Goal: Communication & Community: Participate in discussion

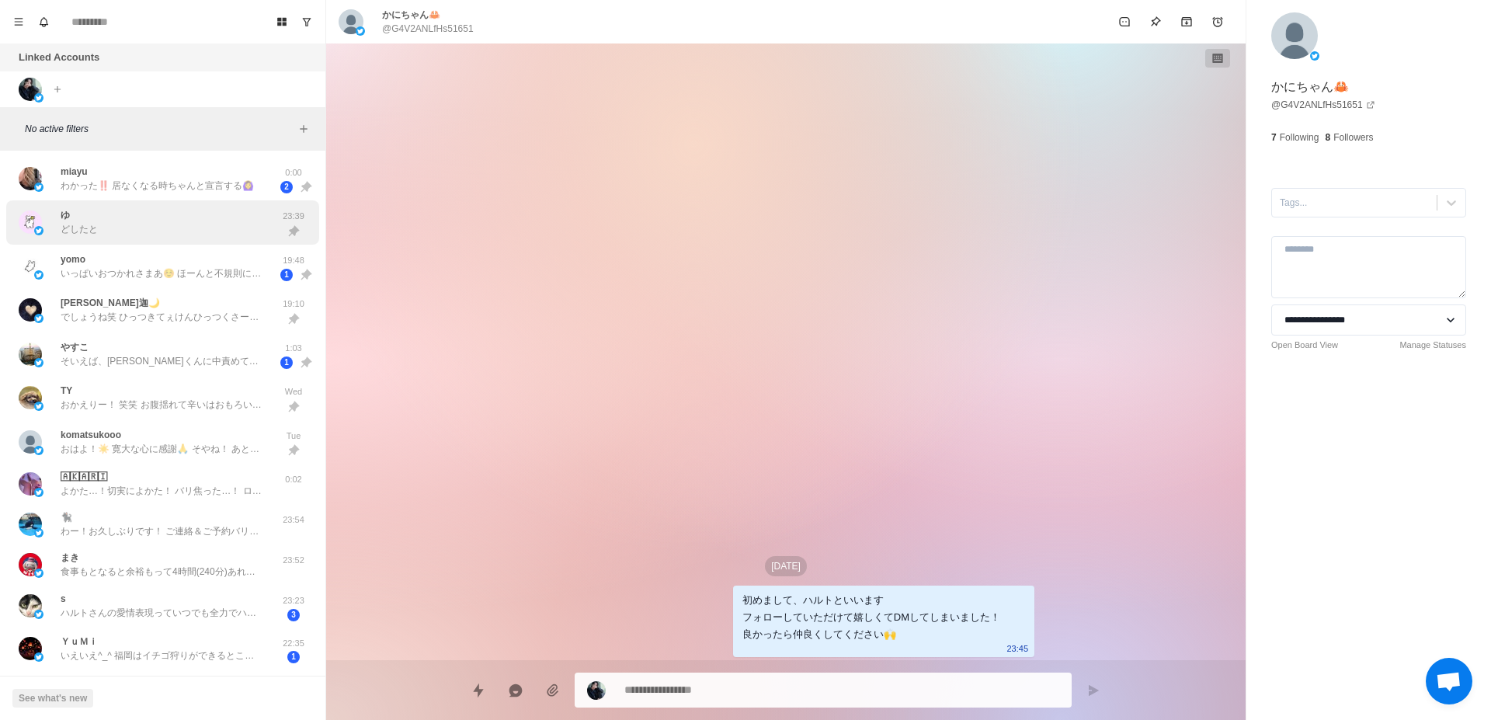
click at [216, 224] on div "ゆ どしたと" at bounding box center [146, 223] width 255 height 32
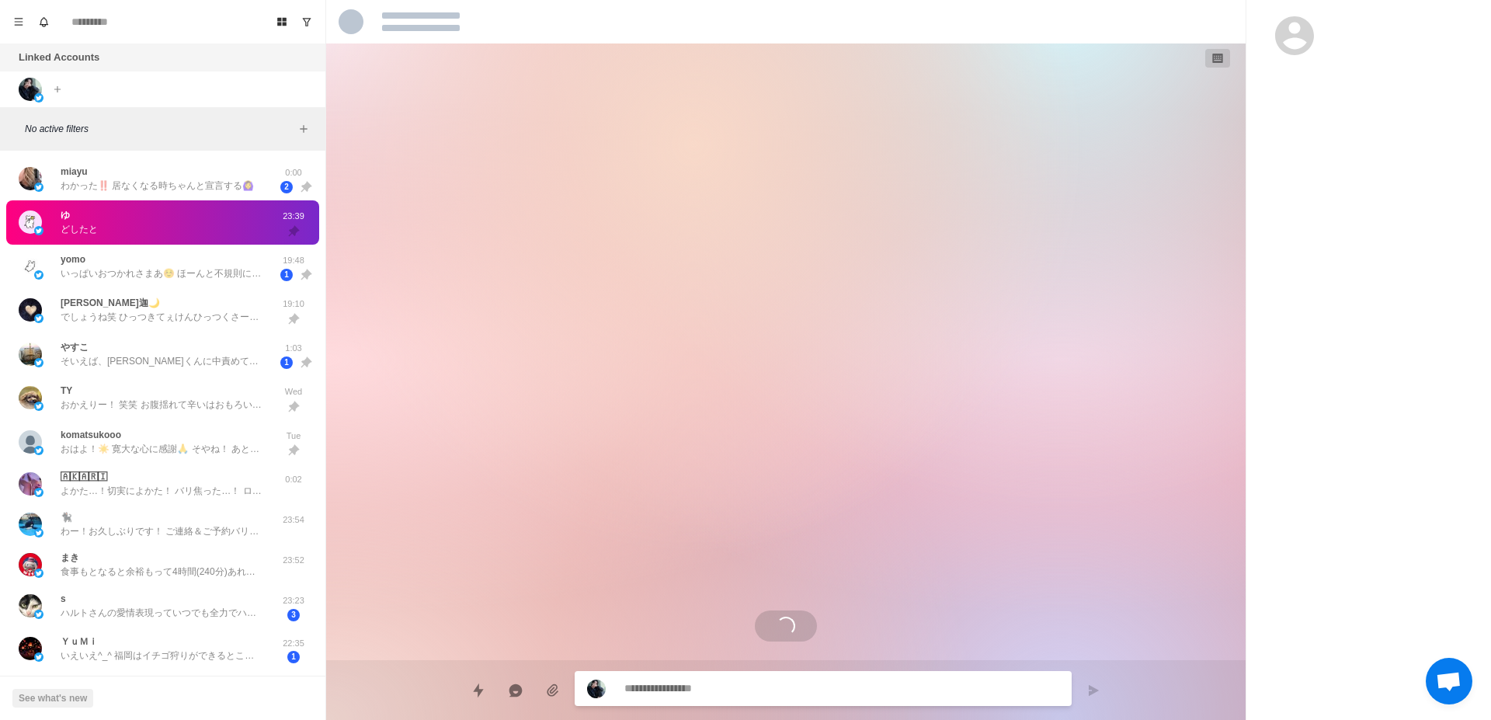
scroll to position [2469, 0]
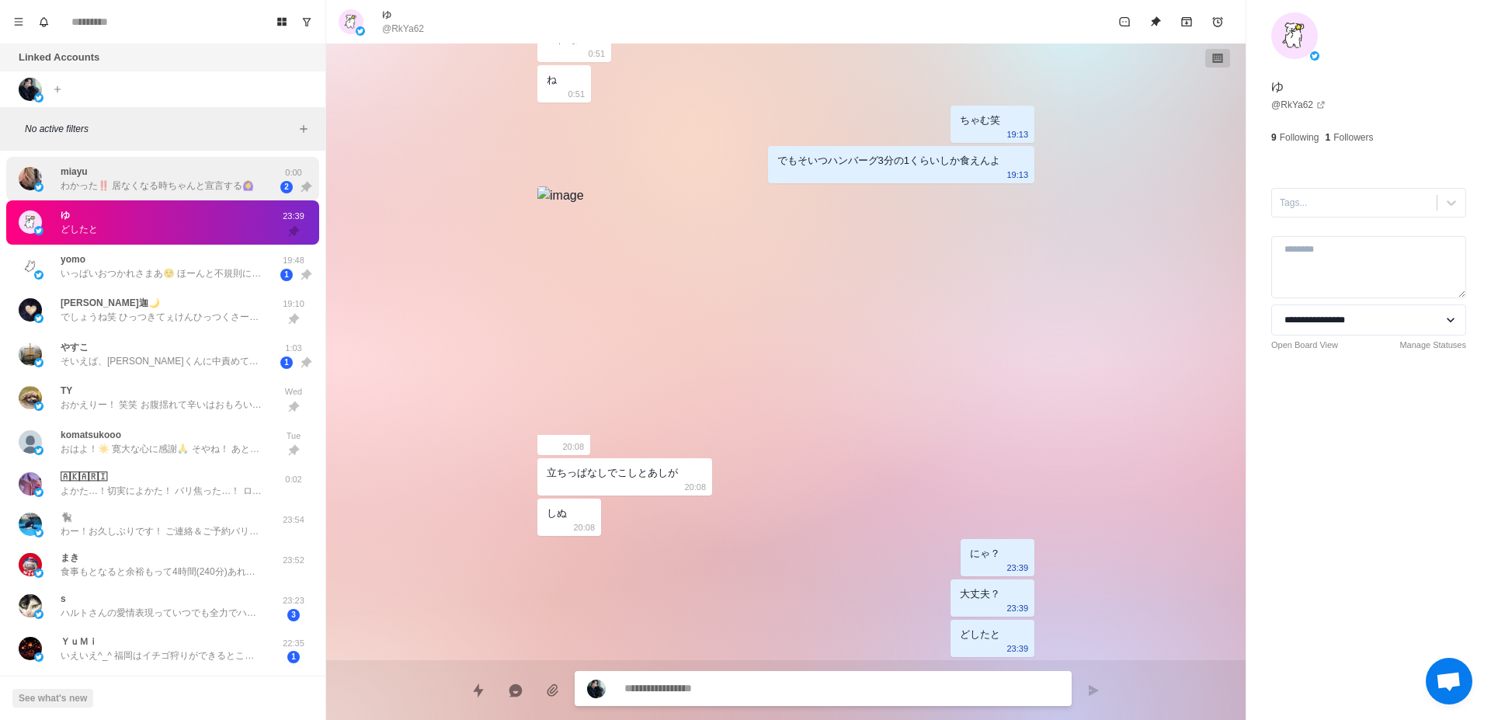
click at [169, 187] on p "わかった‼️ 居なくなる時ちゃんと宣言する🙆‍♀️" at bounding box center [157, 186] width 193 height 14
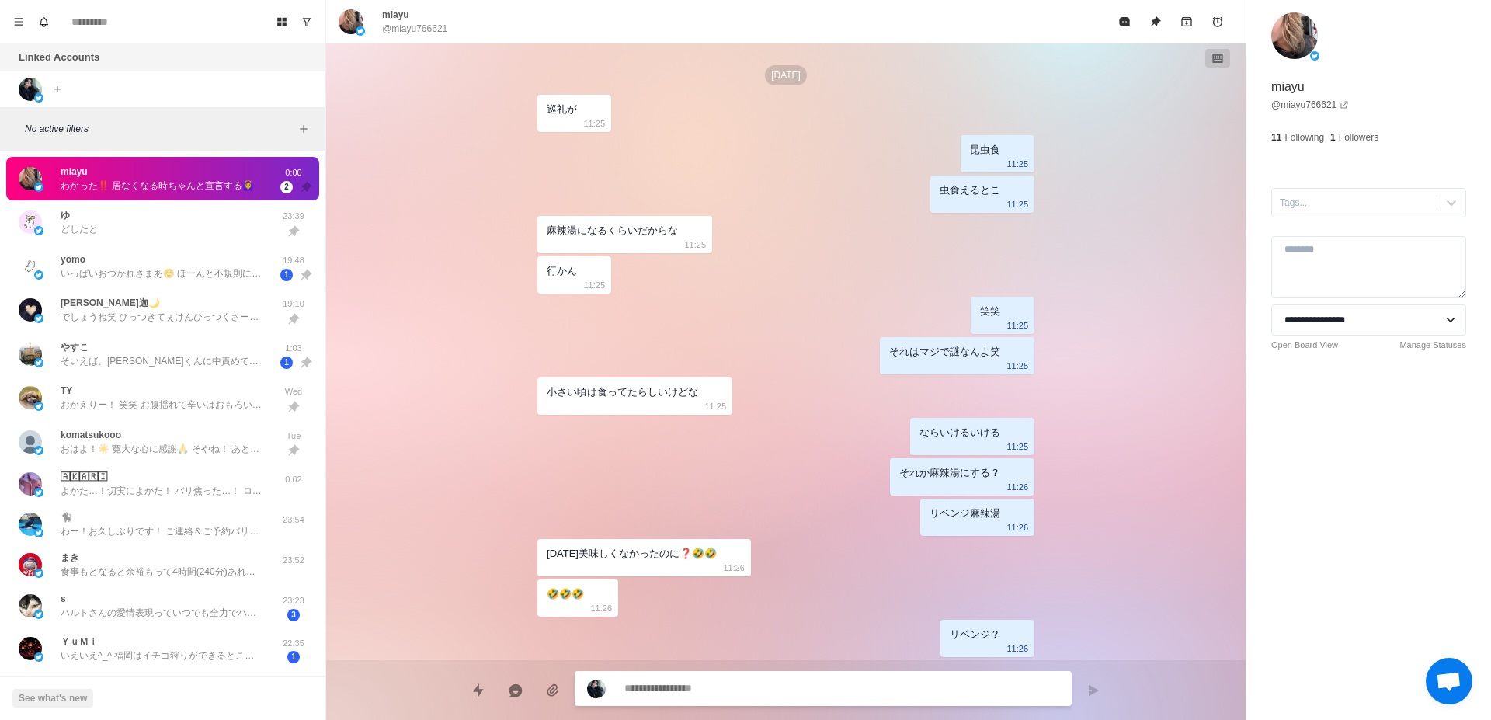
scroll to position [2311, 0]
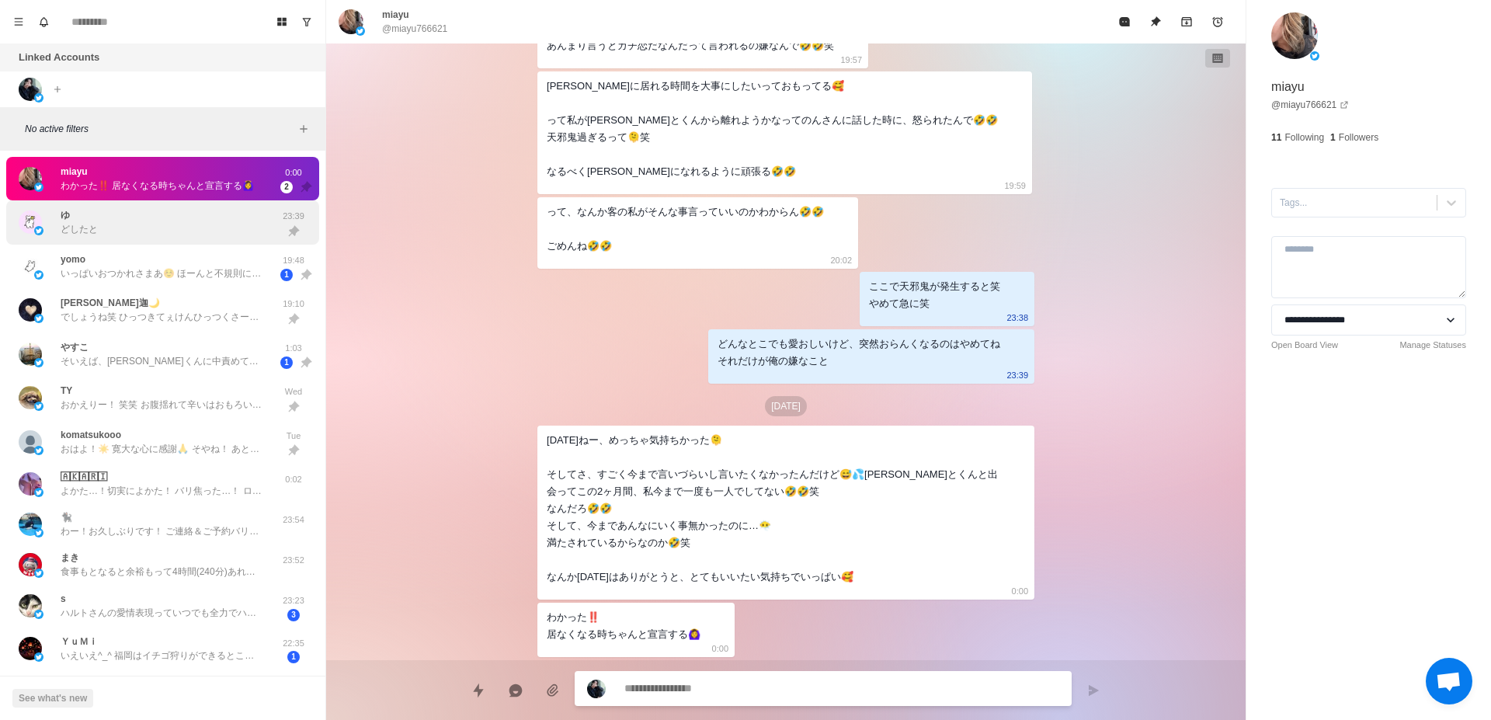
click at [210, 225] on div "ゆ どしたと" at bounding box center [146, 223] width 255 height 32
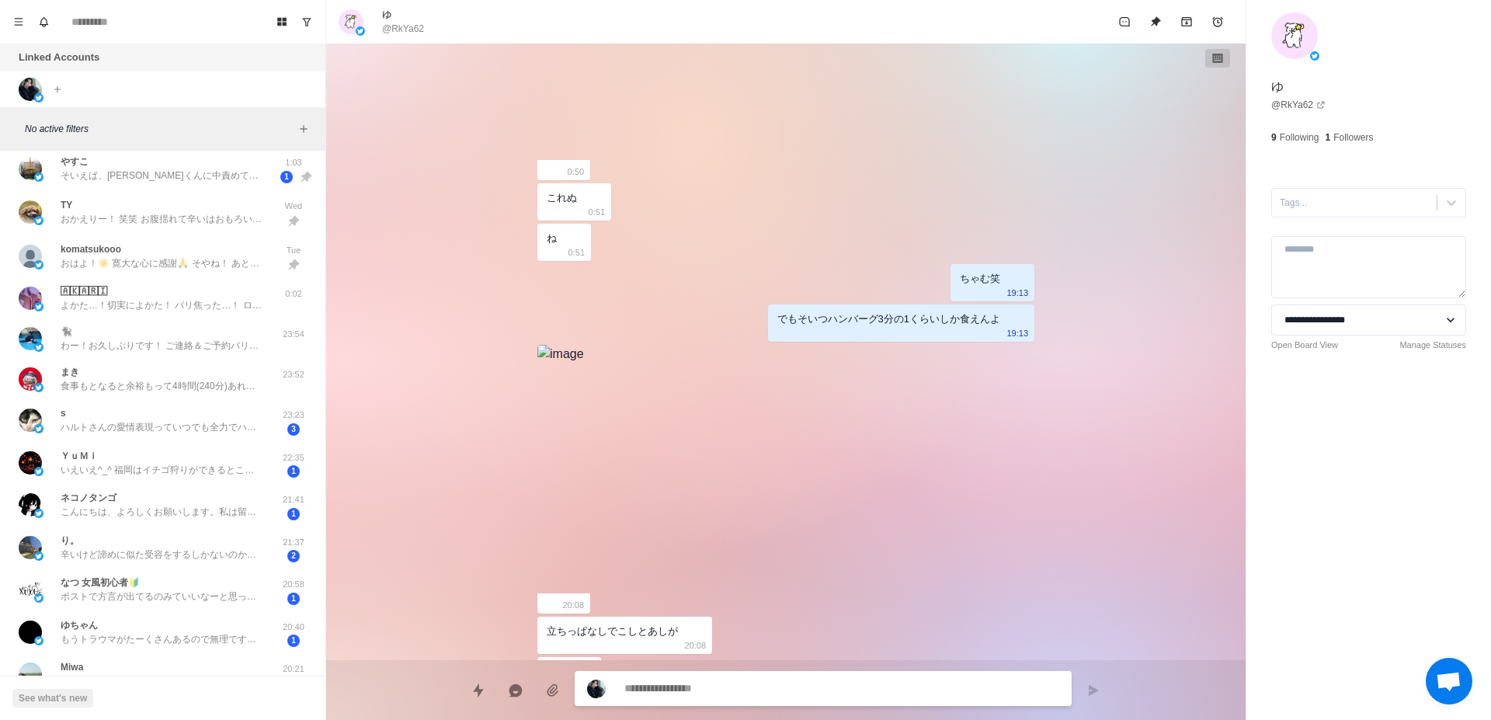
scroll to position [196, 0]
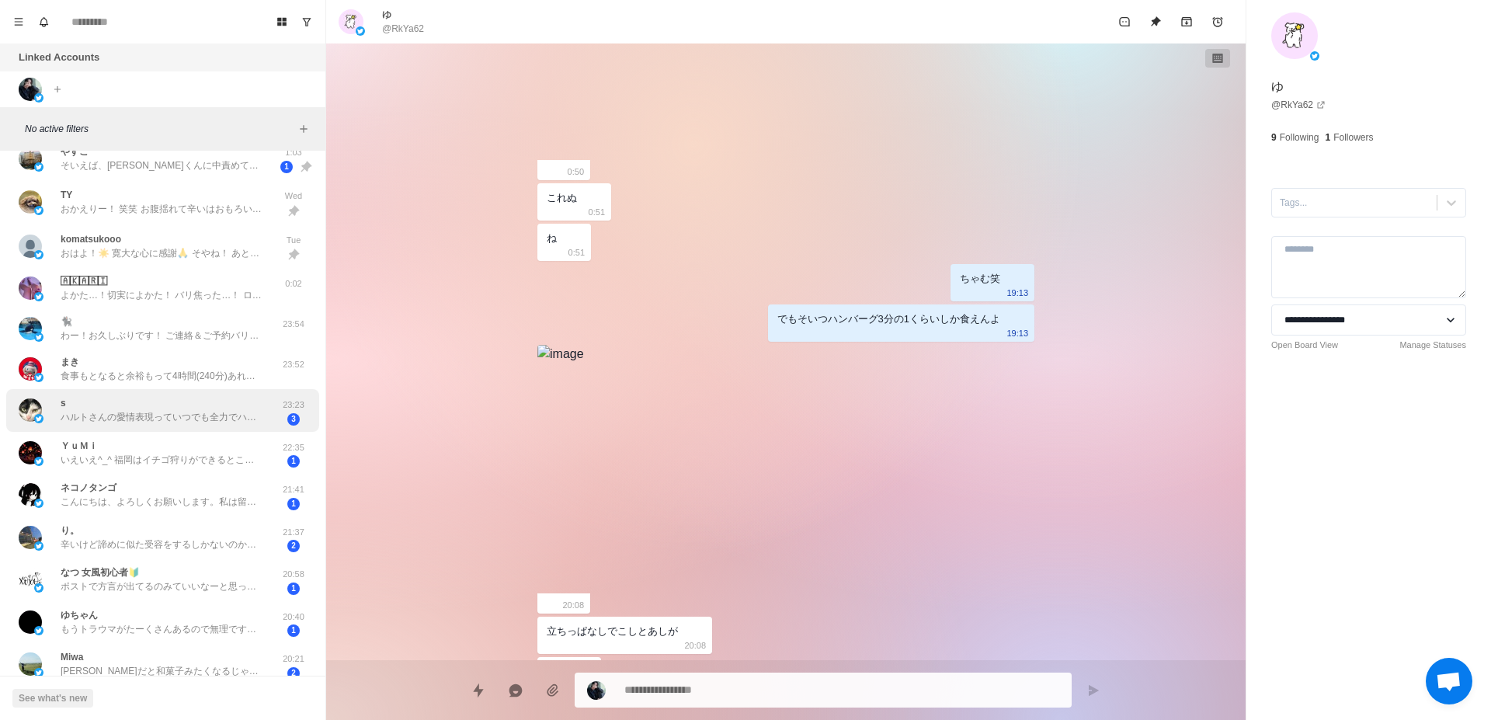
click at [243, 416] on p "ハルトさんの愛情表現っていつでも全力でハルトさんにしかできない愛し方だし本当に凄いと思うけど、それを相手に受け入れてもらえなかった時ハルトさんは辛いんじゃない…" at bounding box center [162, 417] width 202 height 14
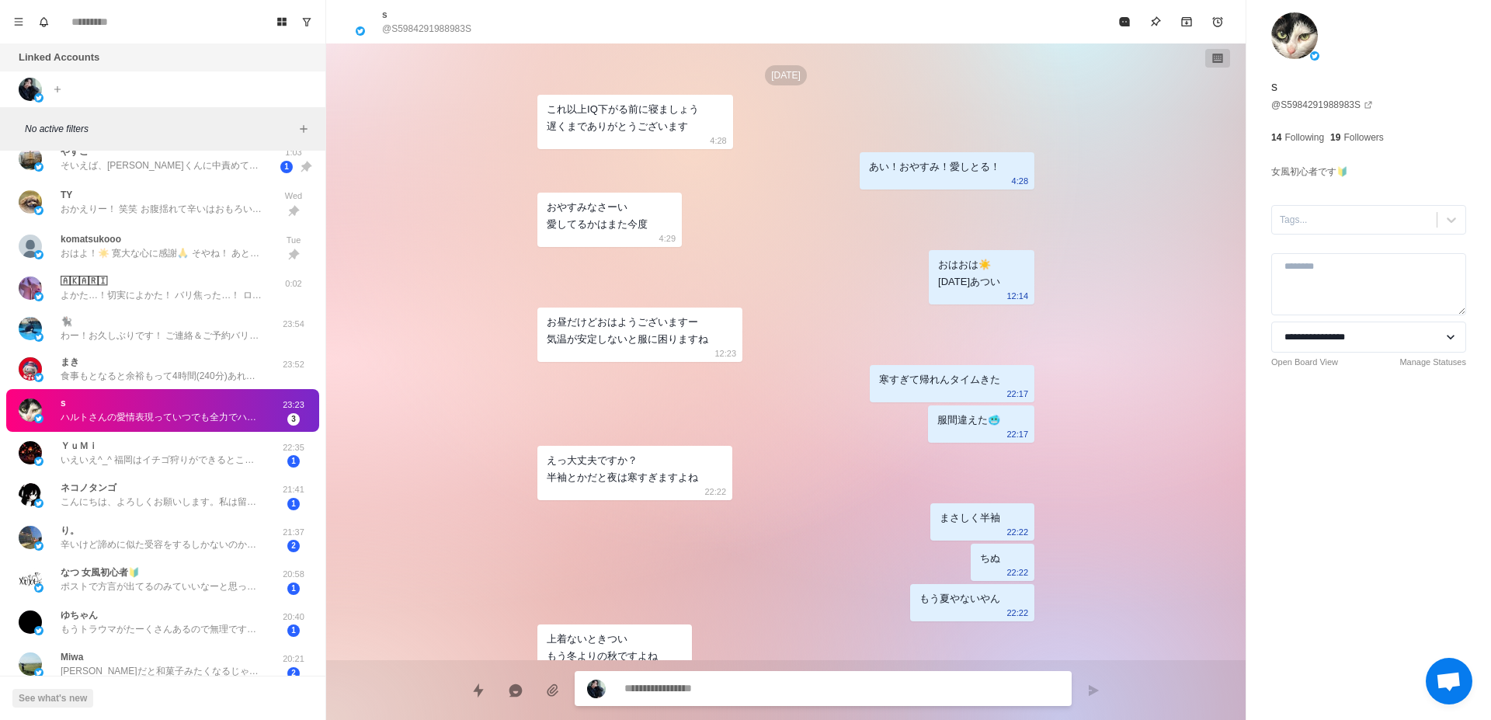
scroll to position [1907, 0]
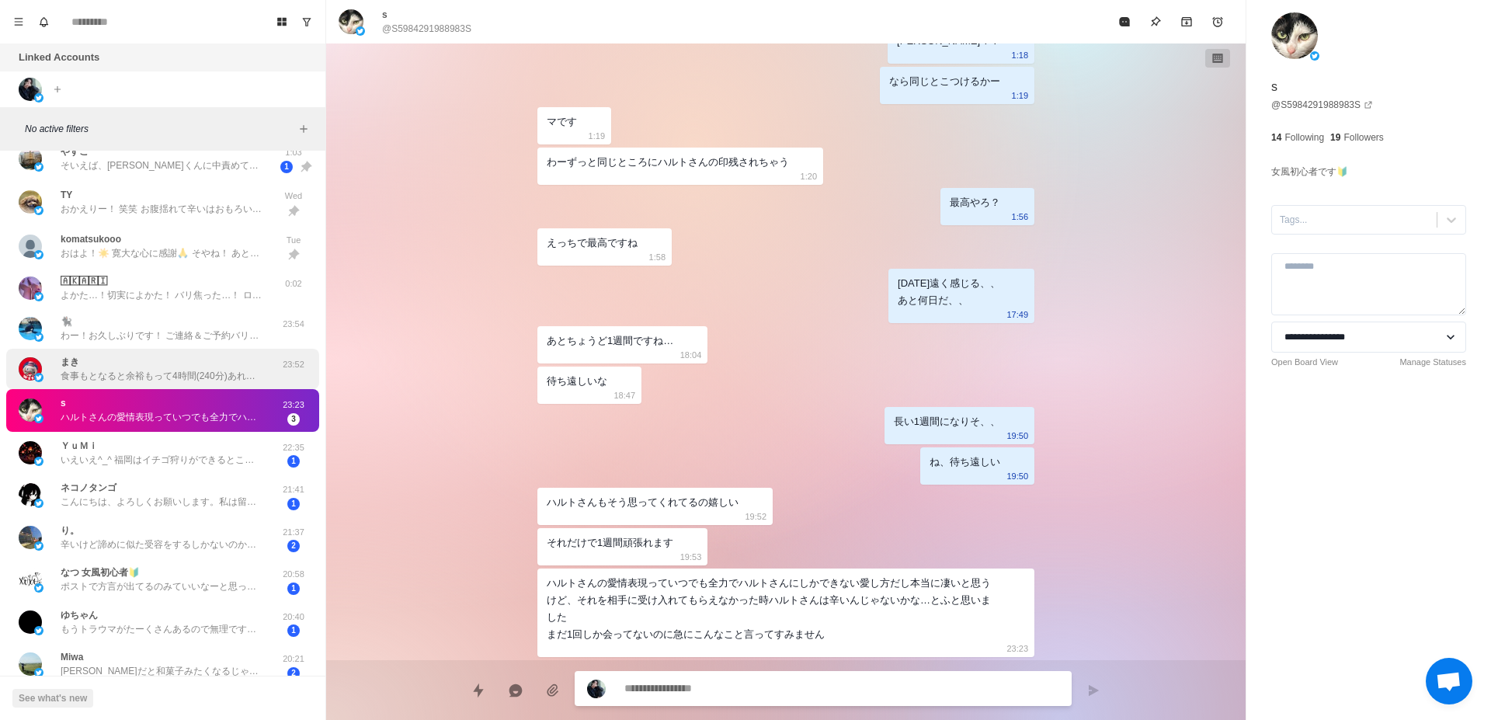
click at [231, 380] on p "食事もとなると余裕もって4時間(240分)あれば…！" at bounding box center [162, 376] width 202 height 14
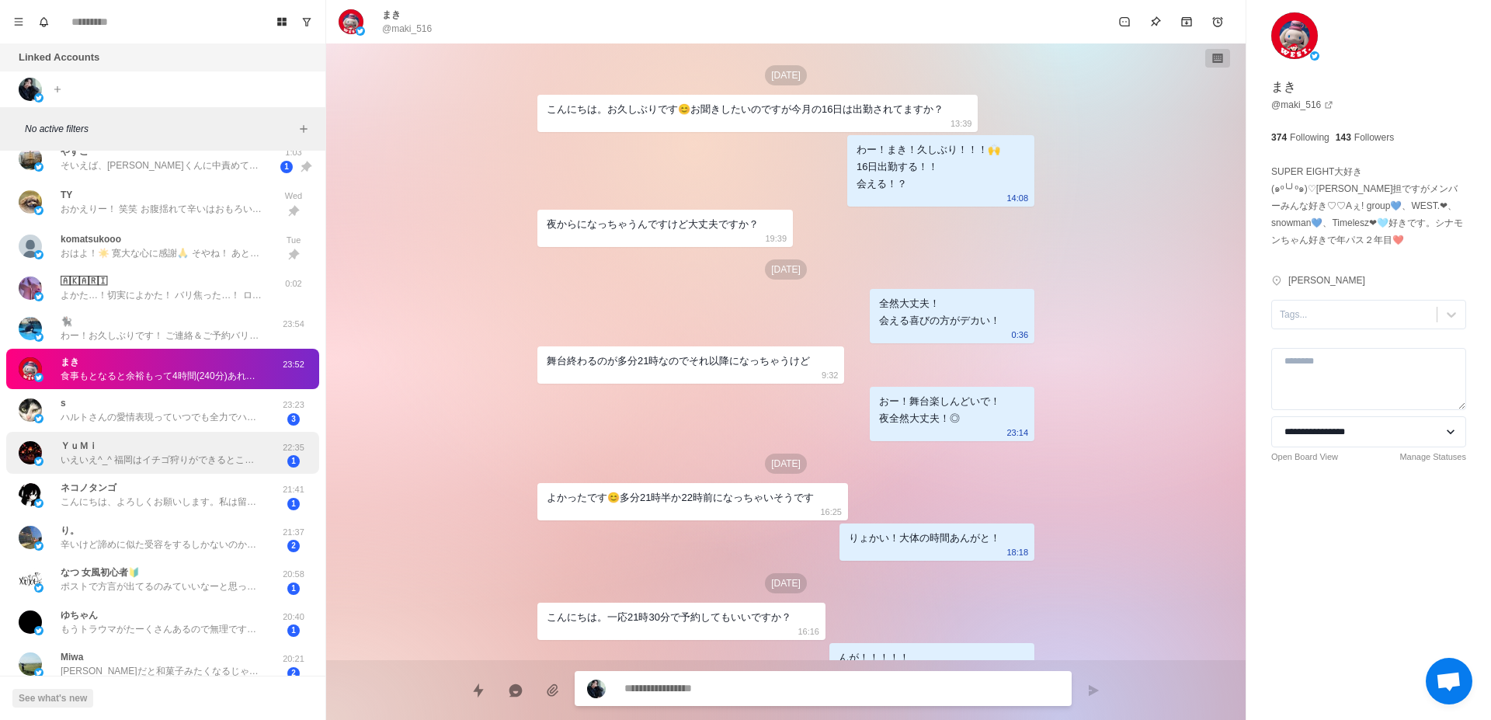
scroll to position [671, 0]
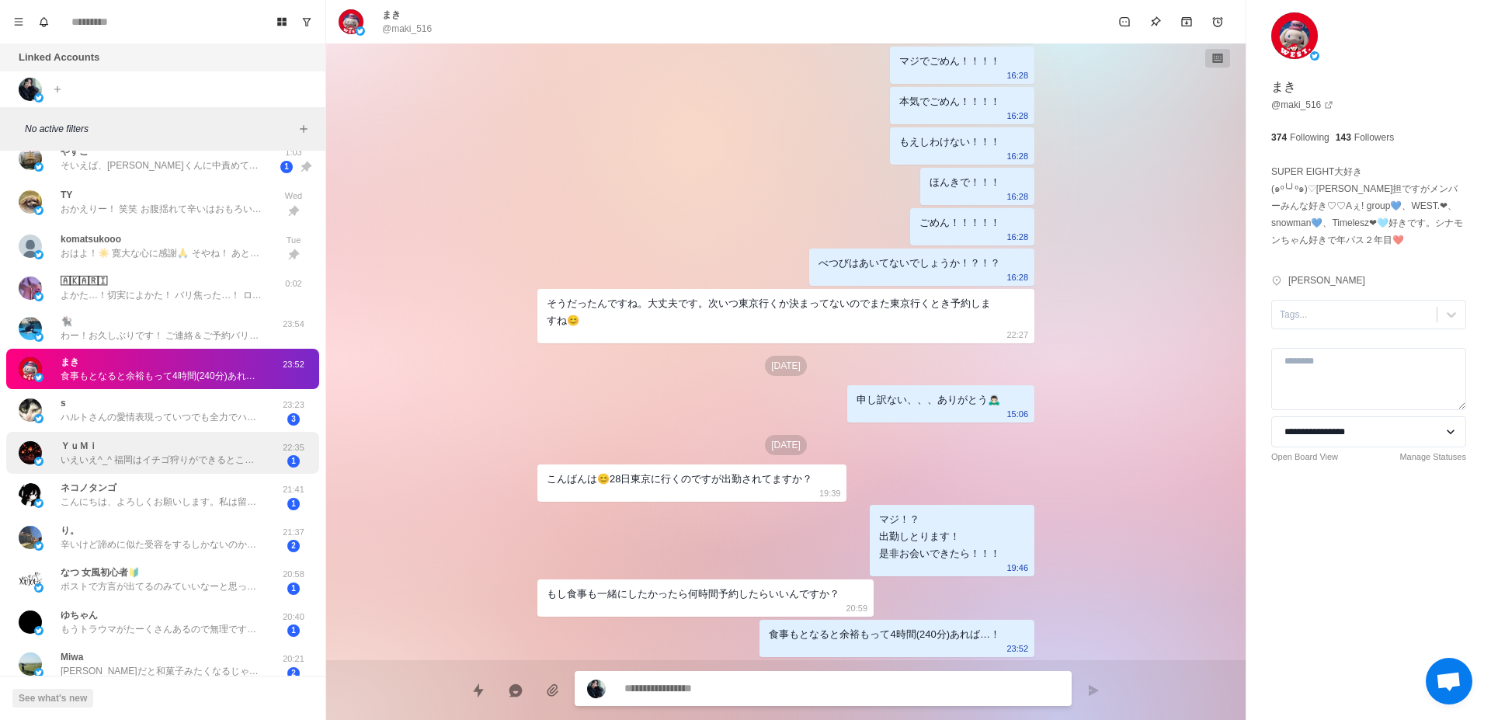
click at [233, 456] on p "いえいえ^⁠_⁠^ 福岡はイチゴ狩りができるところが沢山あるので良いところです🍓 出張の予定を組んでくれるんですか✨ 10月にお願いするセラピストさん決まって…" at bounding box center [162, 460] width 202 height 14
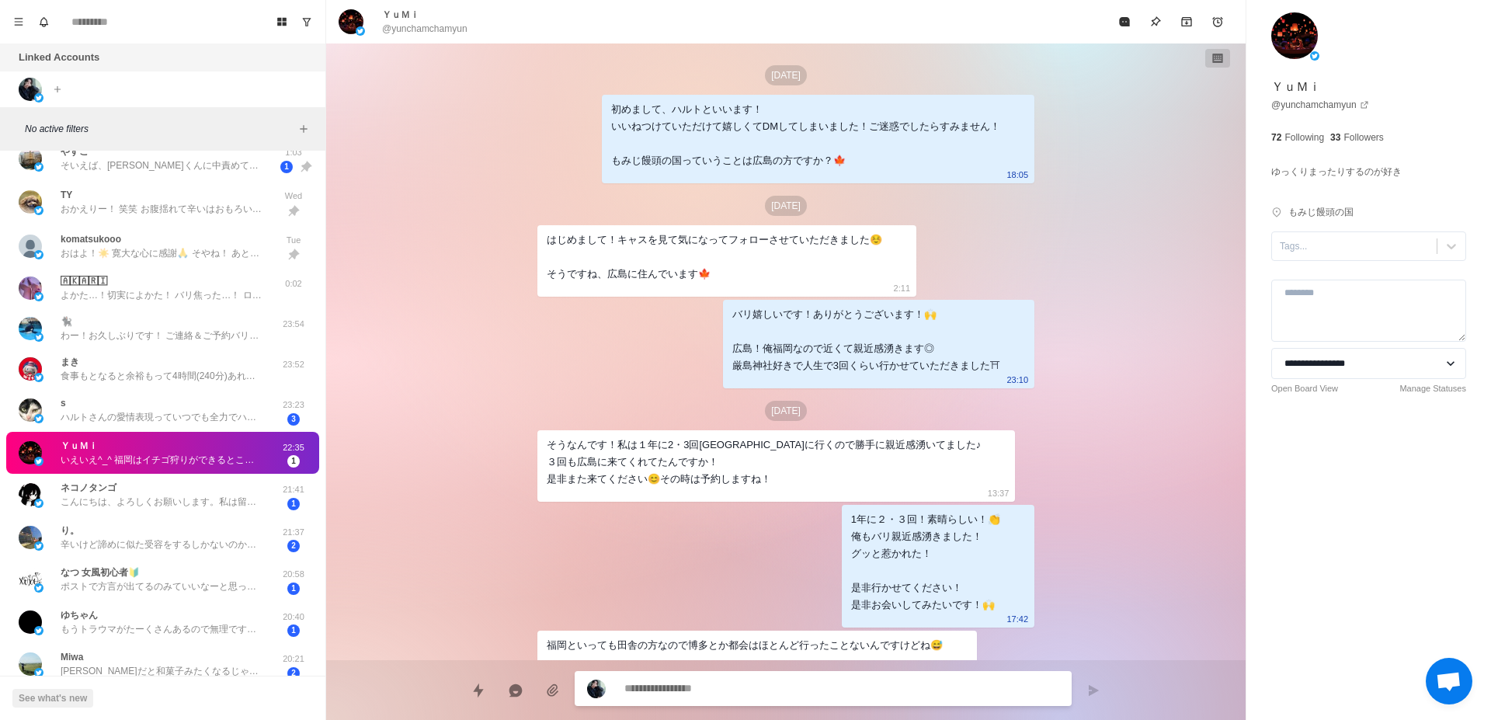
scroll to position [467, 0]
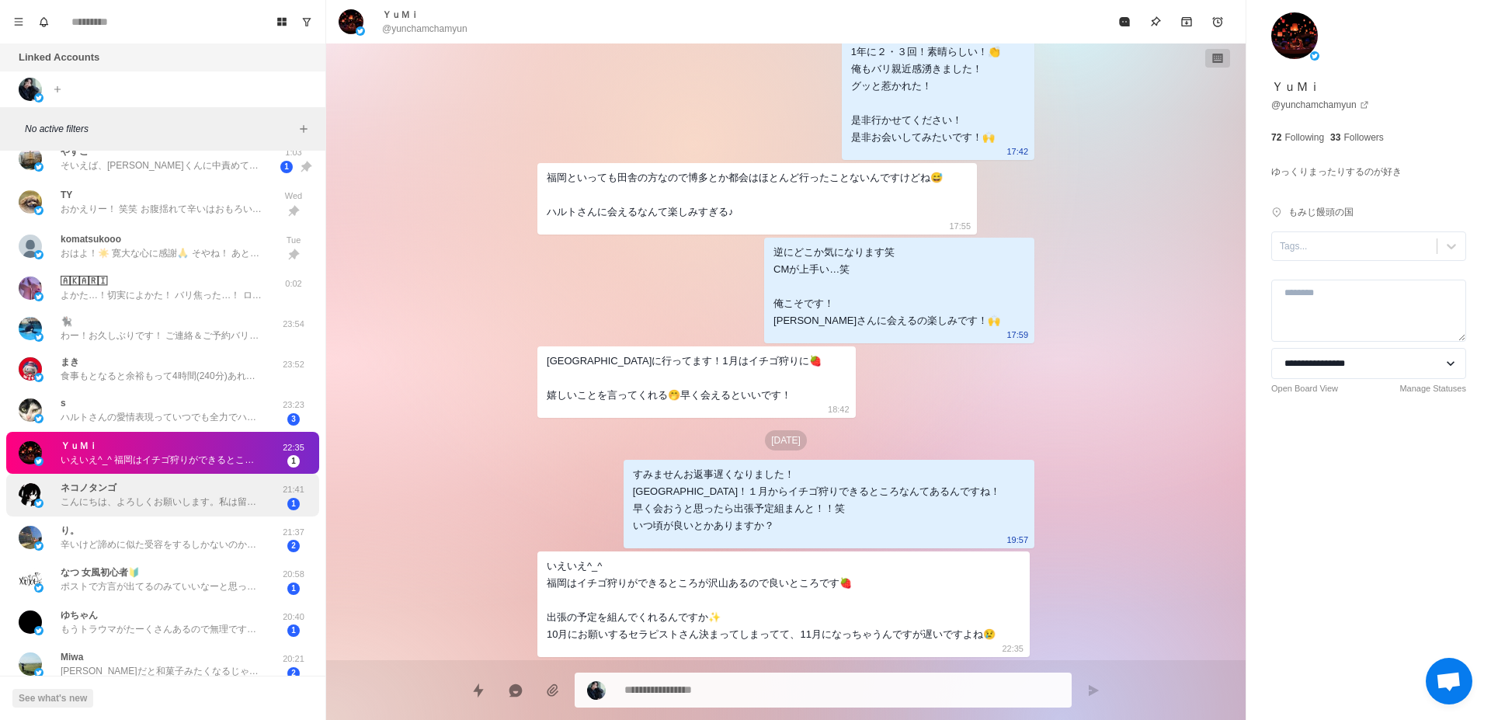
click at [162, 506] on p "こんにちは、よろしくお願いします。私は留学生ですが、高い学費を稼ぐ必要があるので、セックスのアルバイトをしています。今年22歳、私のサービスが必要でしたら、追…" at bounding box center [162, 502] width 202 height 14
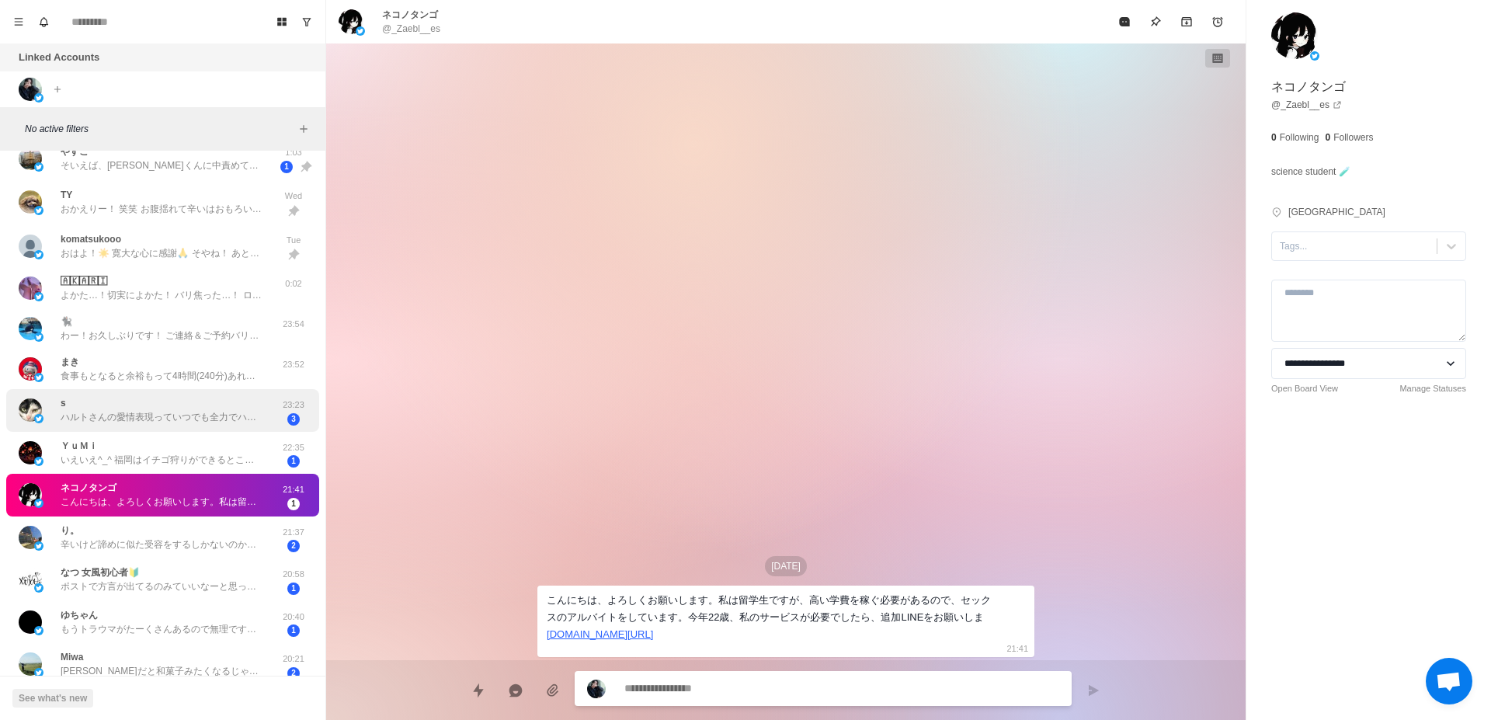
scroll to position [294, 0]
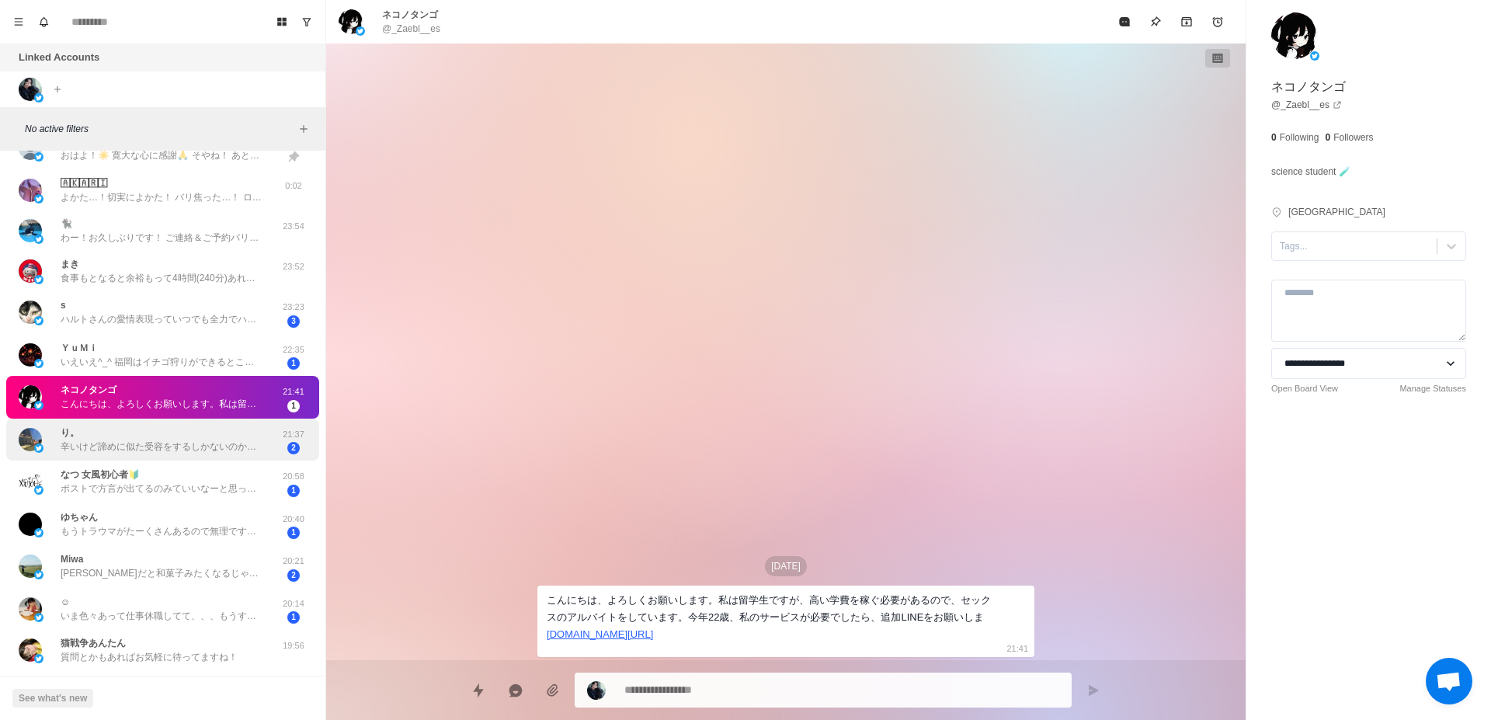
click at [215, 433] on div "り。 辛いけど諦めに似た受容をするしかないのかなって思ってます" at bounding box center [162, 440] width 202 height 28
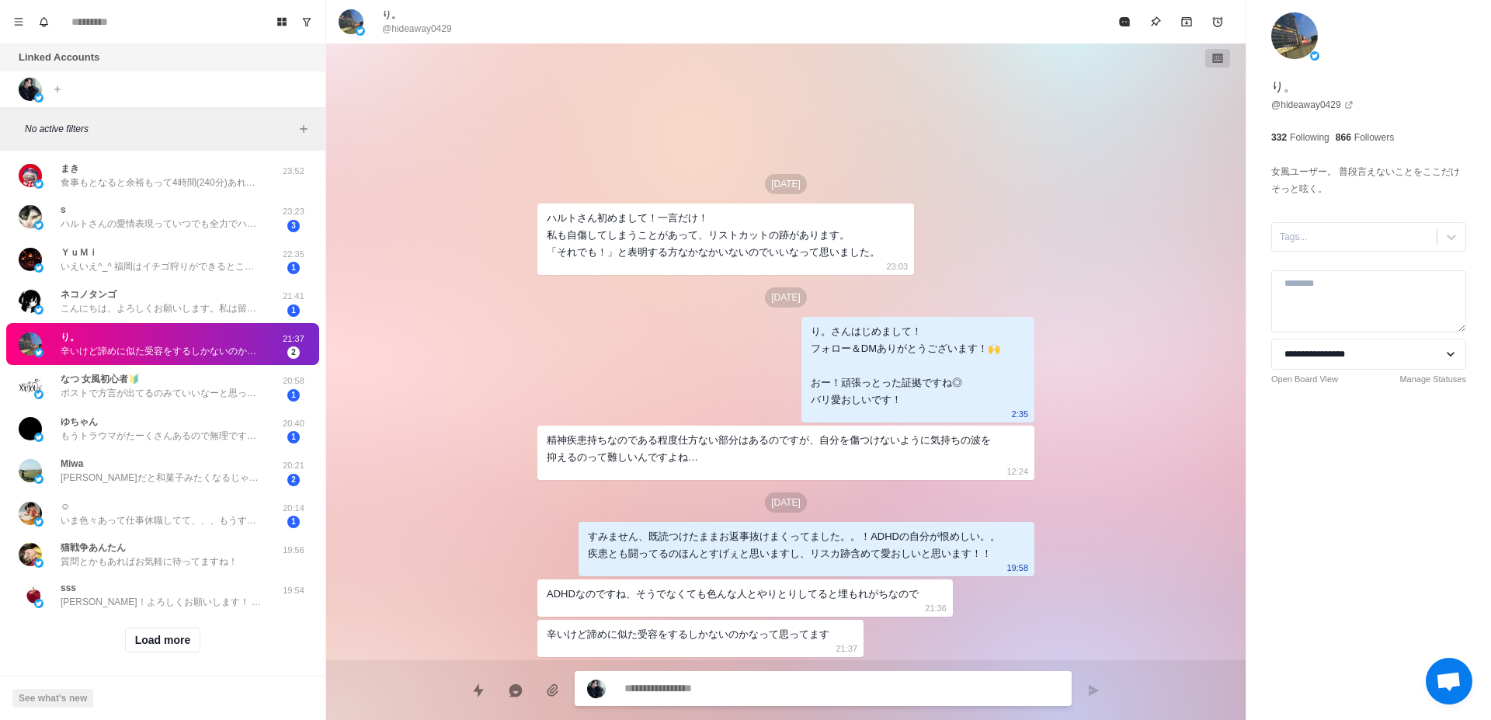
scroll to position [391, 0]
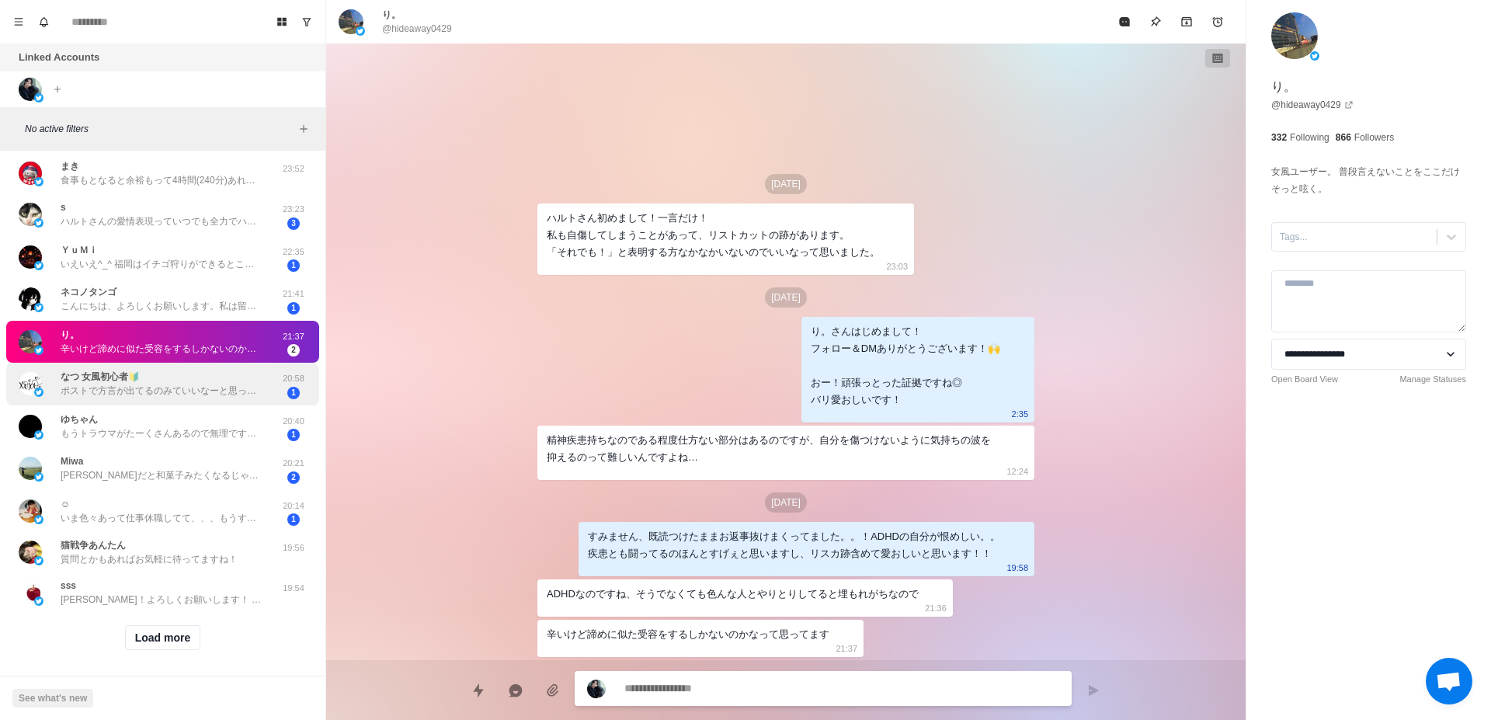
click at [218, 398] on div "なつ 女風初心者🔰 ポストで方言が出てるのみていいなーと思ったんです☺️" at bounding box center [146, 384] width 255 height 30
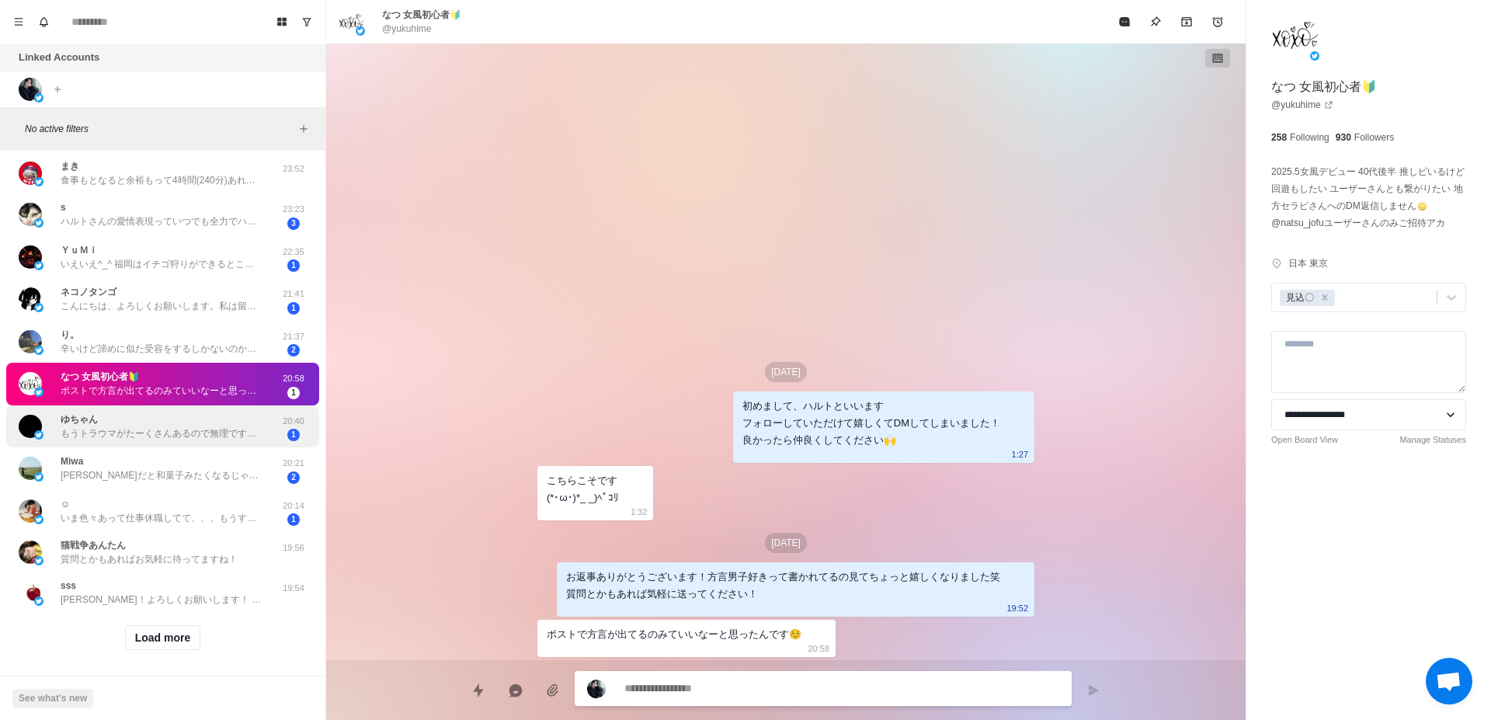
click at [217, 430] on p "もうトラウマがたーくさんあるので無理です💦😣" at bounding box center [162, 433] width 202 height 14
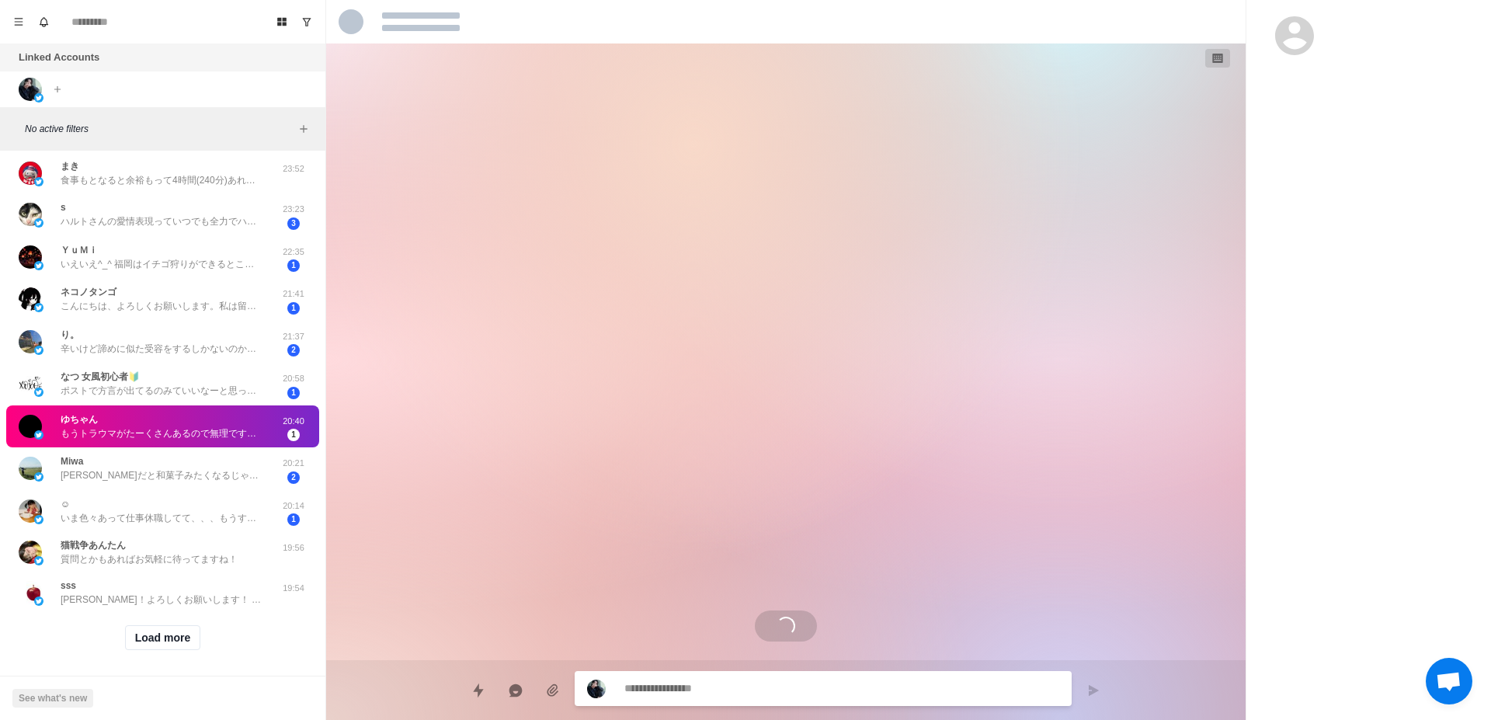
scroll to position [258, 0]
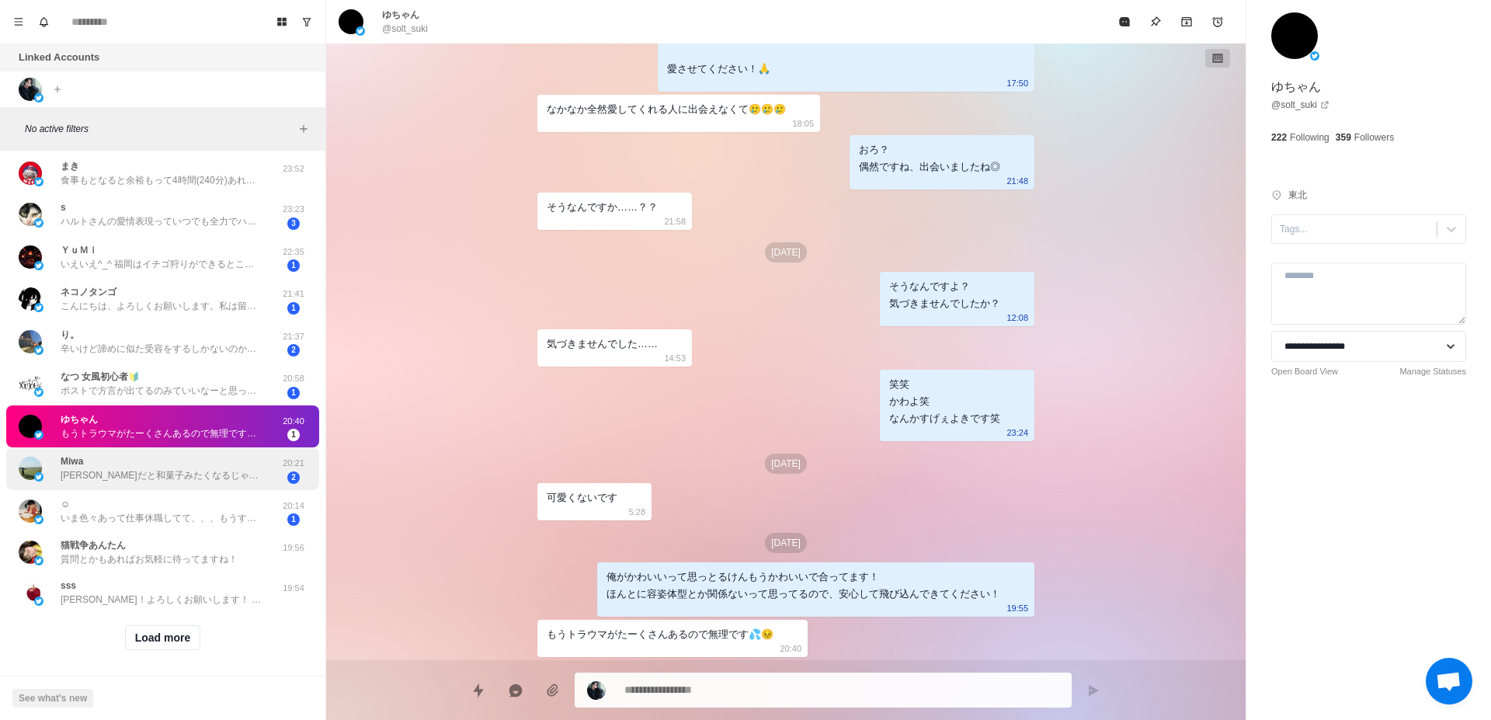
click at [220, 463] on div "Miwa [PERSON_NAME]だと和菓子みたくなるじゃん🍡 [DEMOGRAPHIC_DATA]はかっこいい✨ 私もその苗字になりたい！" at bounding box center [162, 468] width 202 height 28
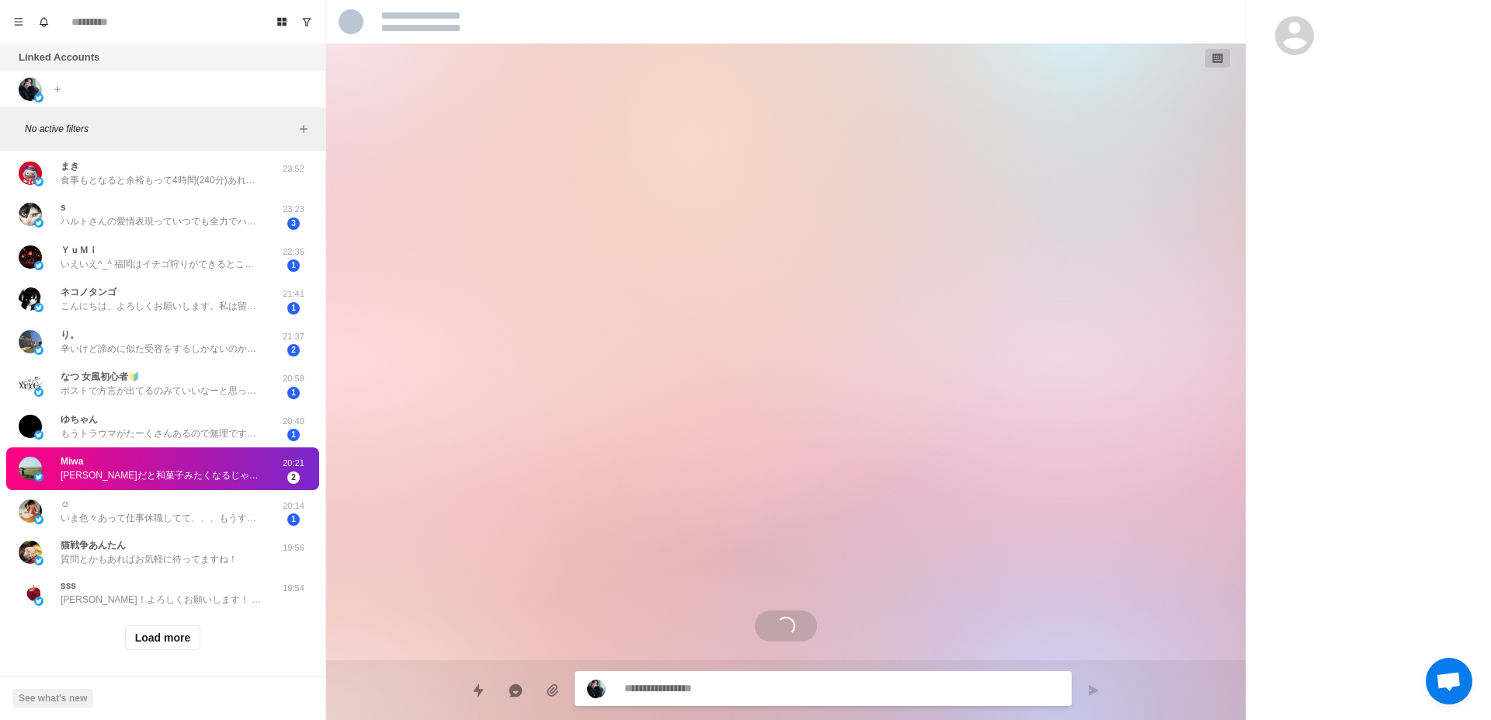
scroll to position [2837, 0]
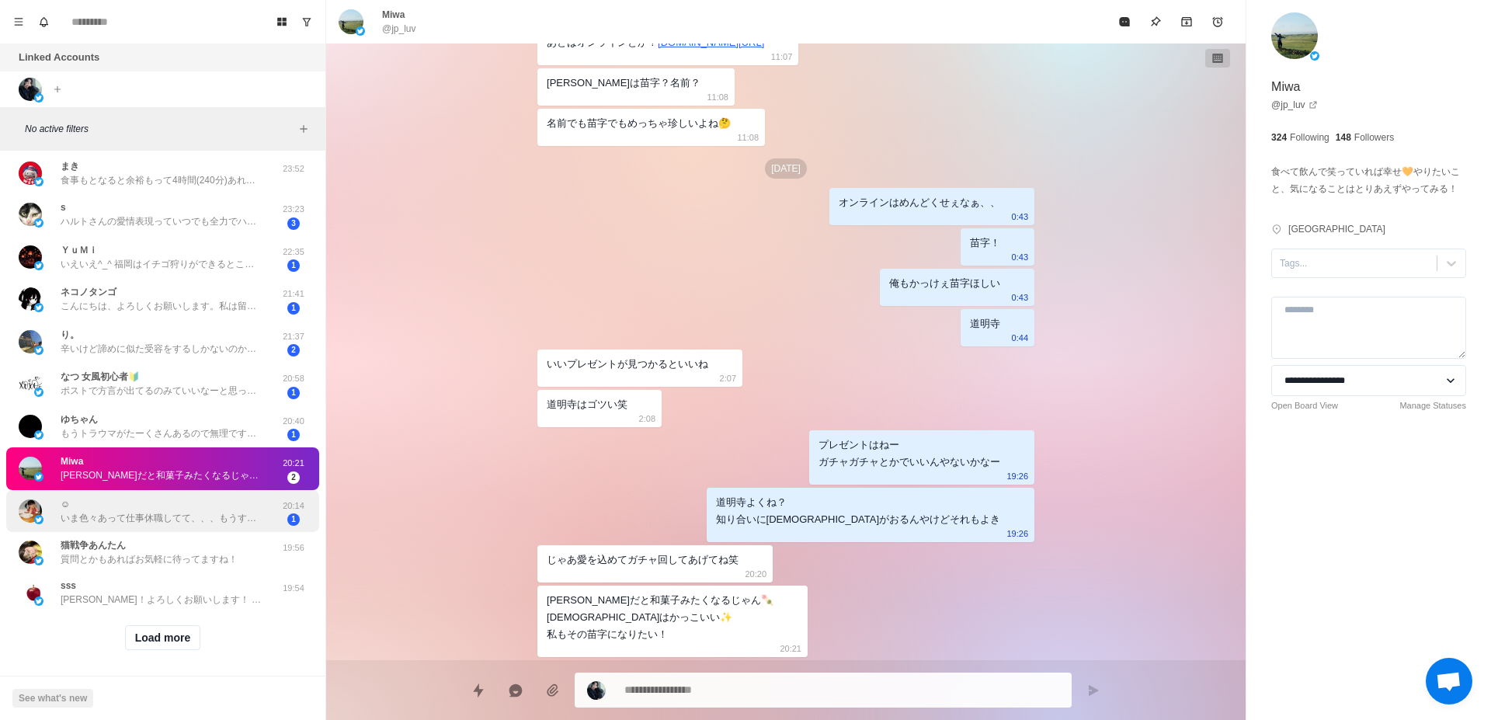
click at [212, 505] on div "☺︎ いま色々あって仕事休職してて、、、もうすぐ復職するので絶対会いたいです🥺！" at bounding box center [162, 511] width 202 height 28
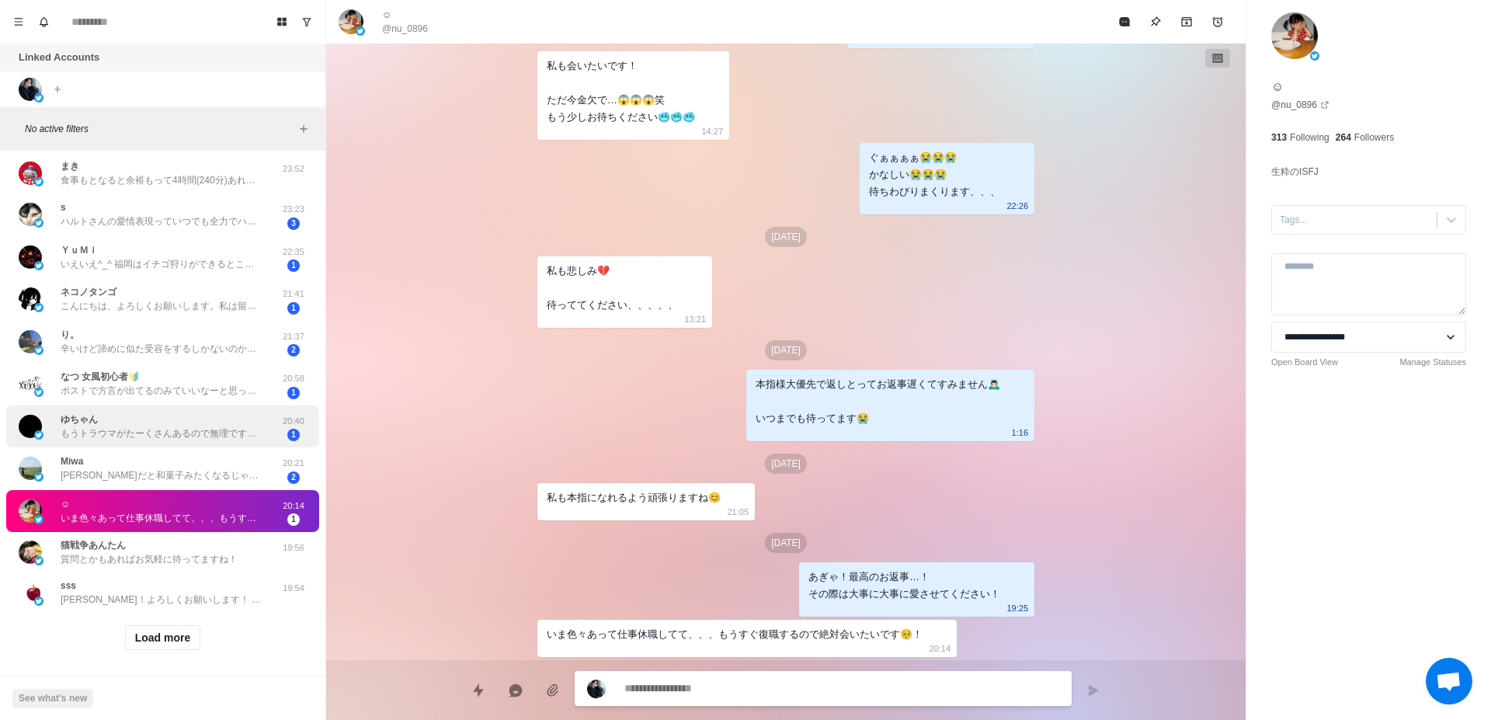
scroll to position [0, 0]
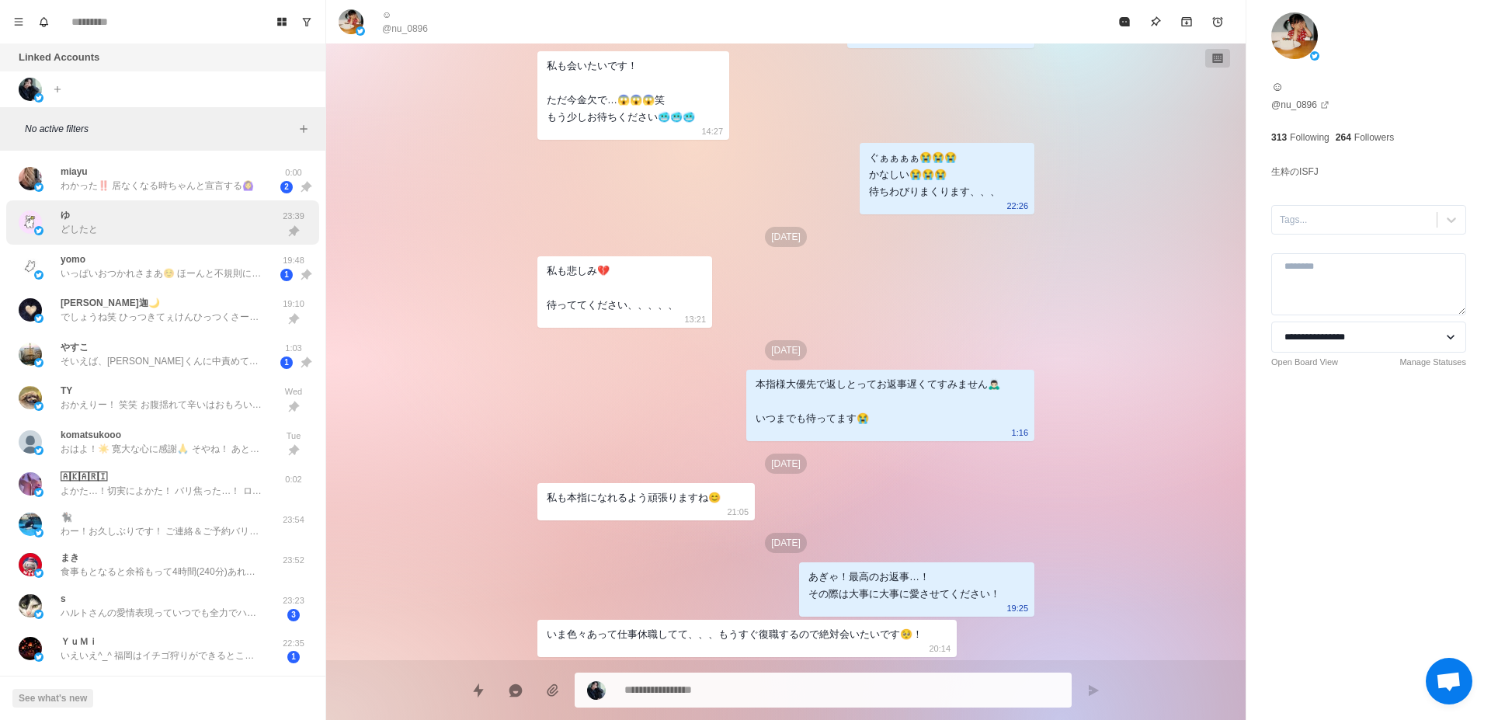
click at [137, 224] on div "ゆ どしたと" at bounding box center [146, 223] width 255 height 32
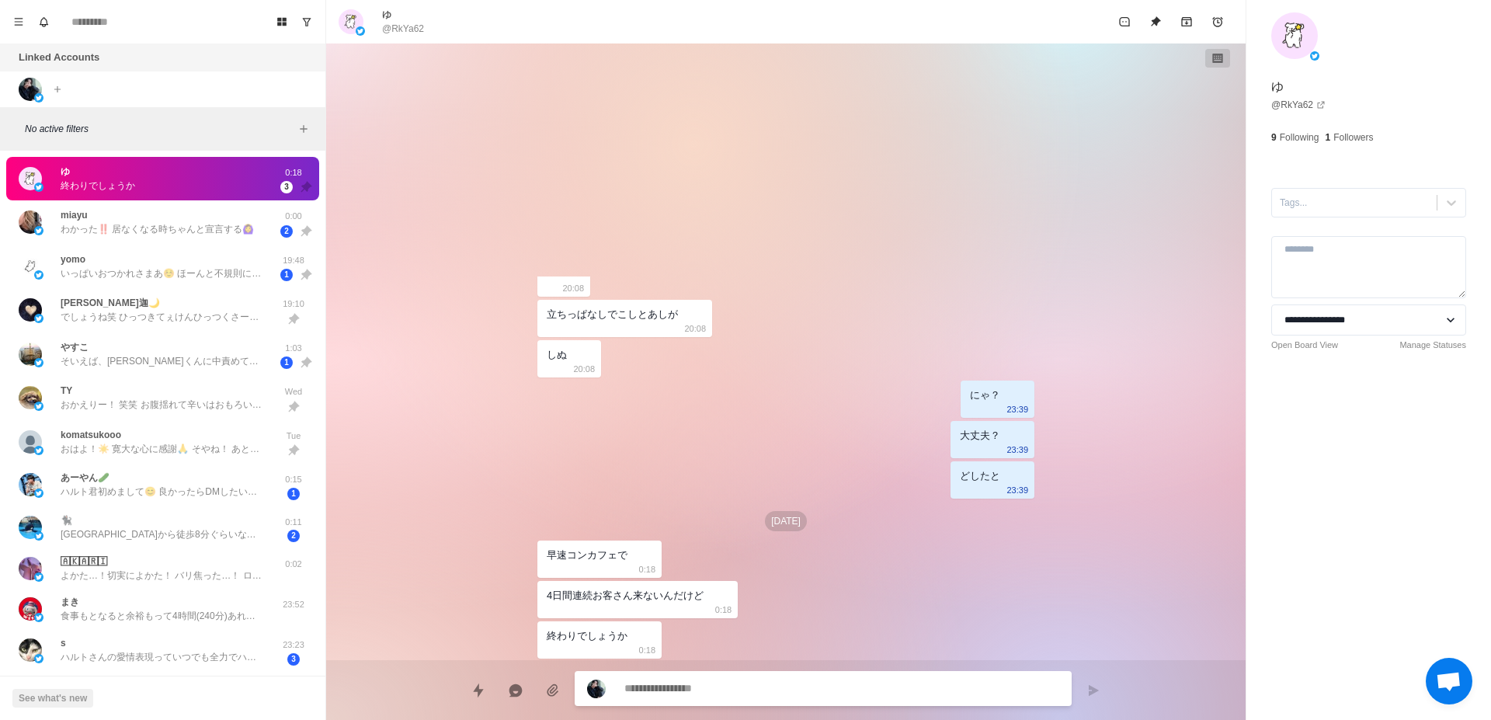
scroll to position [2491, 0]
click at [174, 133] on p "No active filters" at bounding box center [159, 129] width 269 height 14
click at [17, 23] on icon "Menu" at bounding box center [18, 21] width 11 height 11
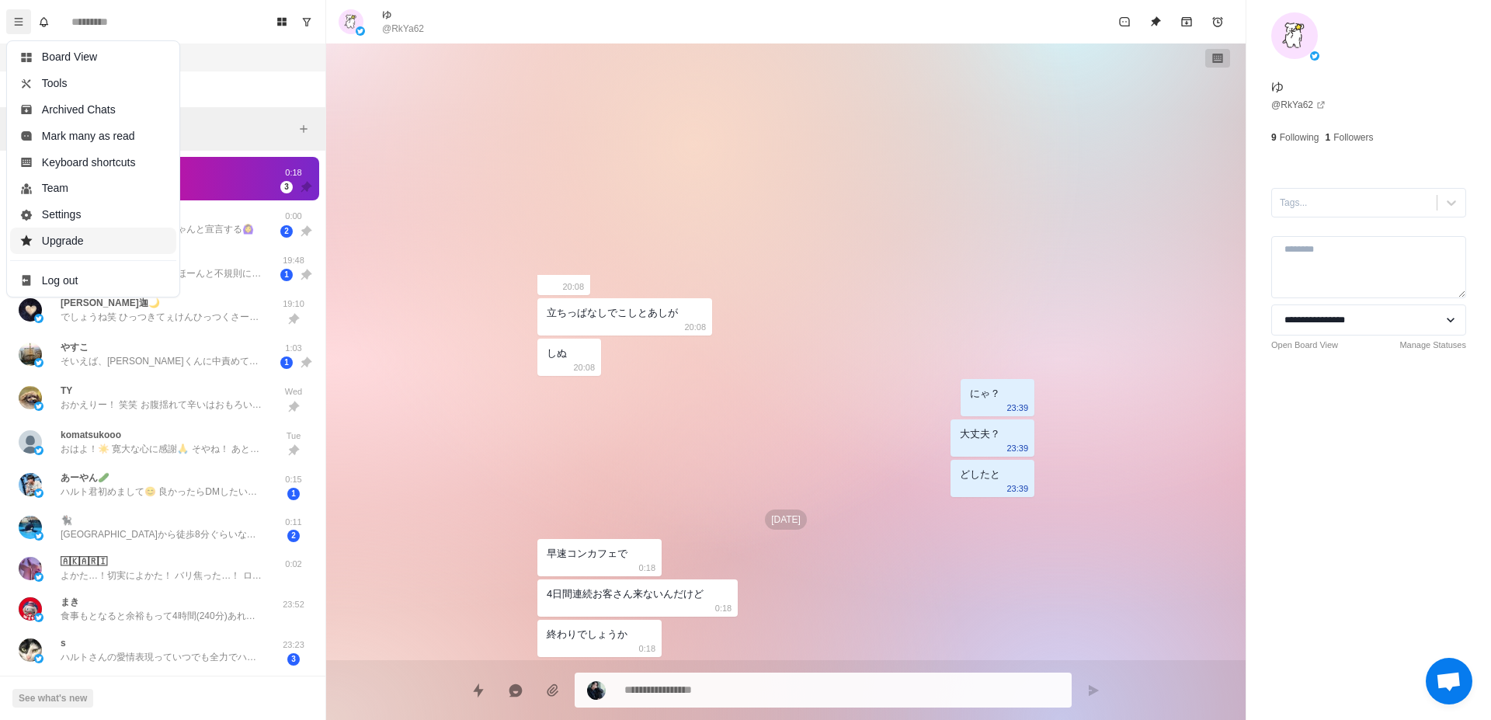
click at [46, 248] on button "Upgrade" at bounding box center [93, 241] width 166 height 26
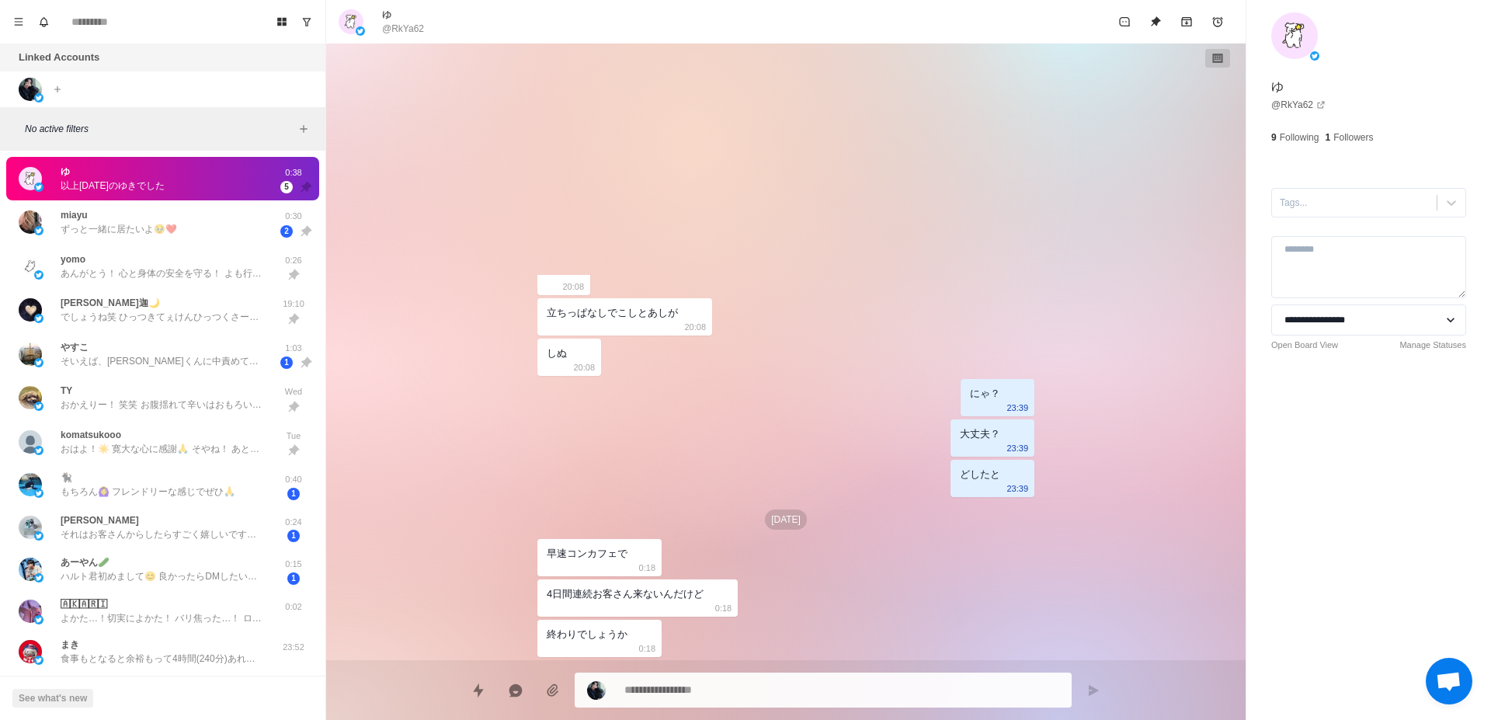
scroll to position [1560, 0]
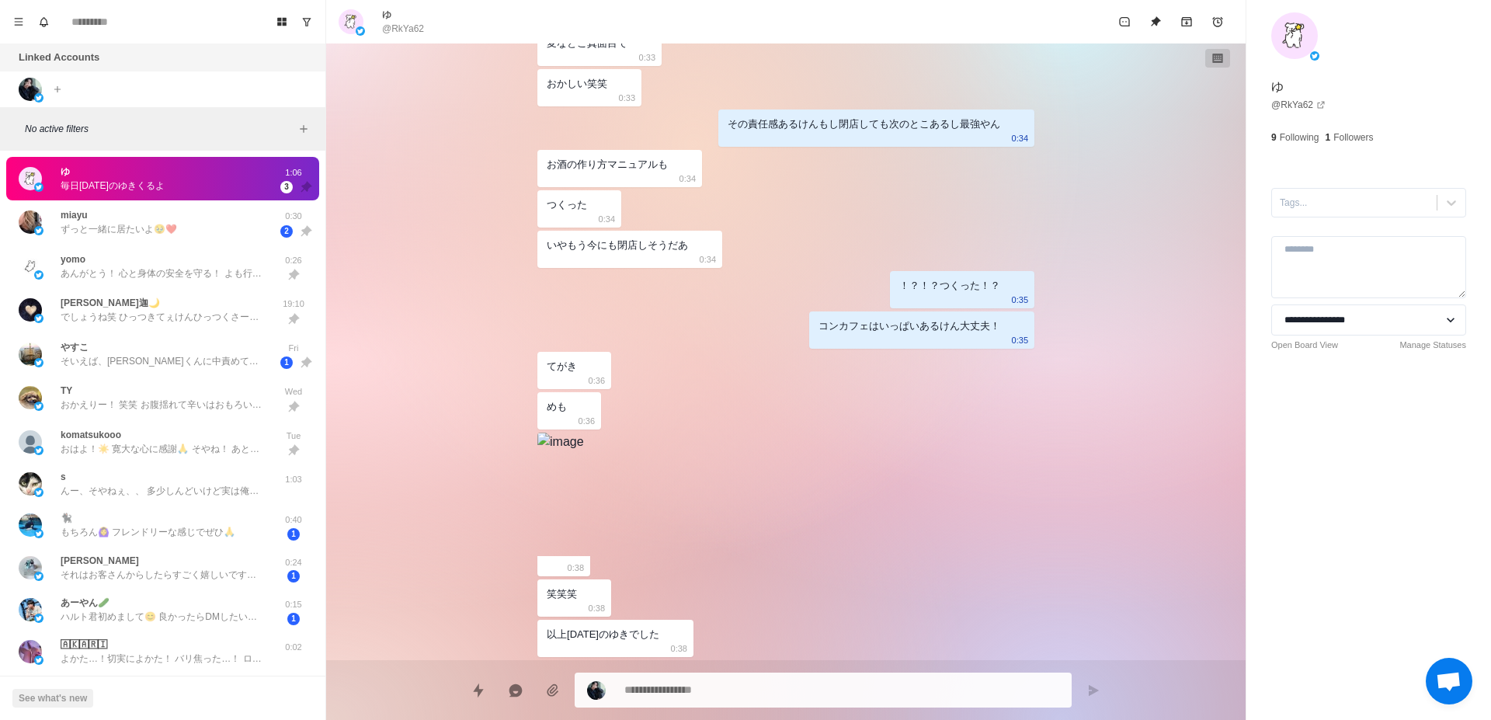
type textarea "*"
